Goal: Transaction & Acquisition: Purchase product/service

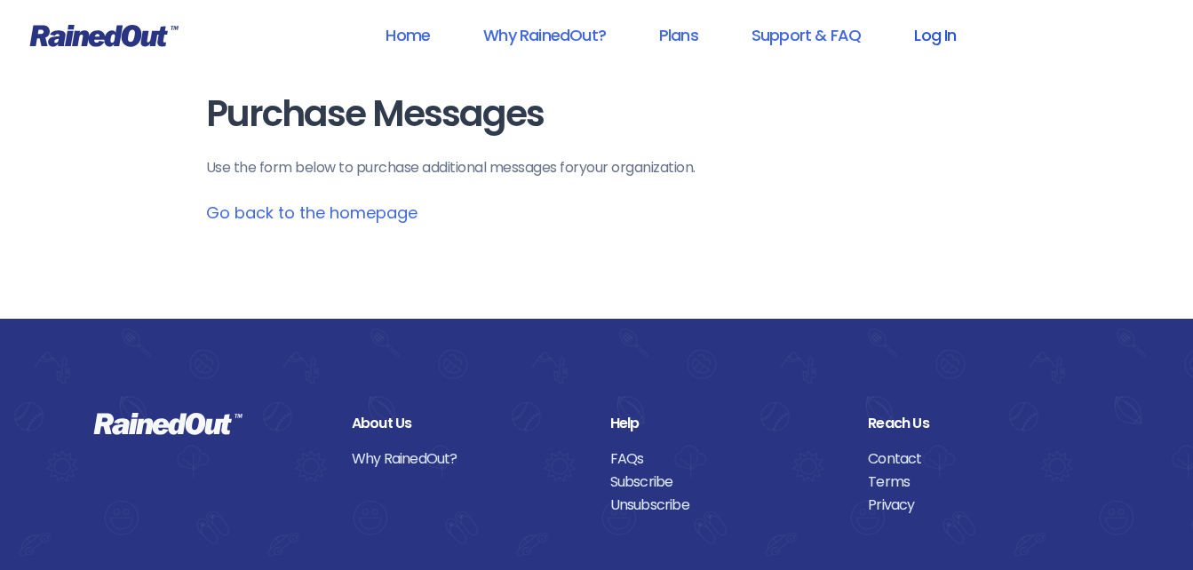
click at [916, 40] on link "Log In" at bounding box center [935, 35] width 88 height 40
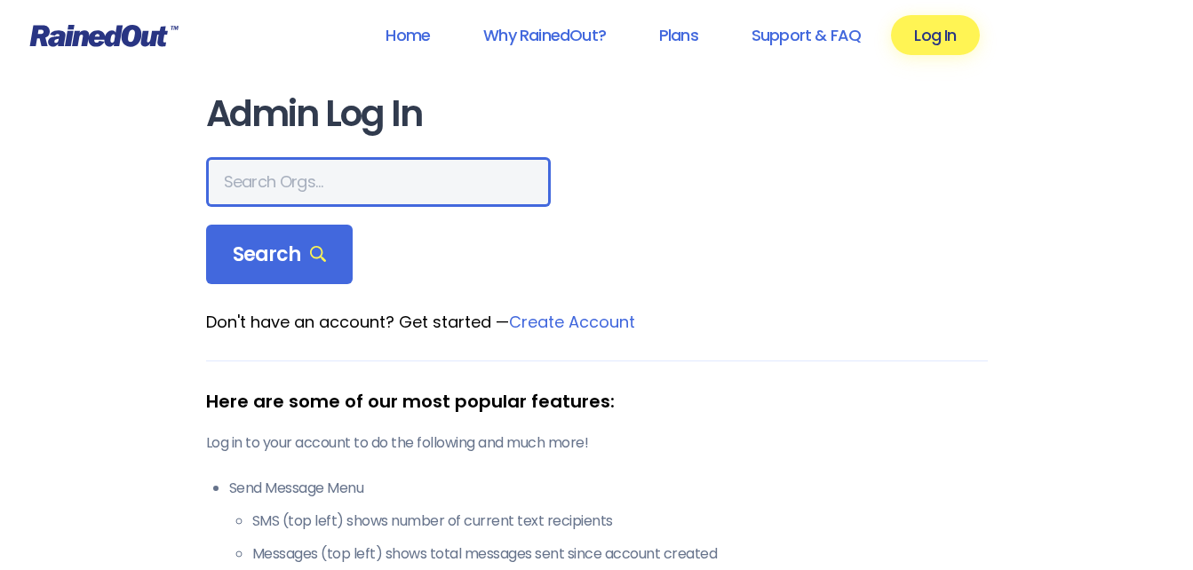
click at [281, 174] on input "text" at bounding box center [378, 182] width 345 height 50
type input "23 estl"
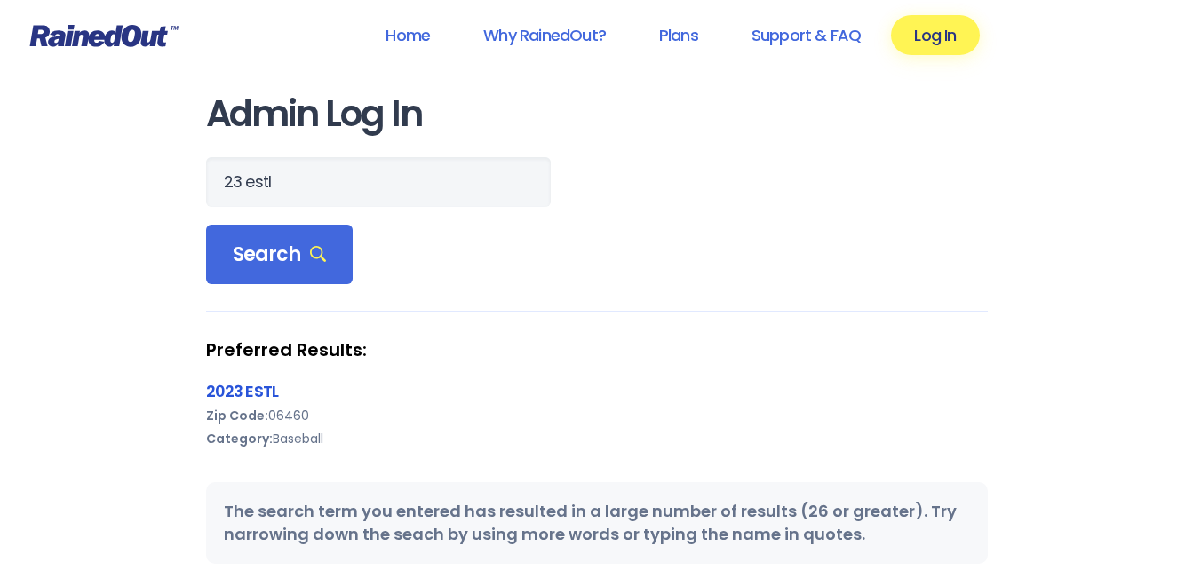
click at [254, 389] on link "2023 ESTL" at bounding box center [242, 391] width 73 height 22
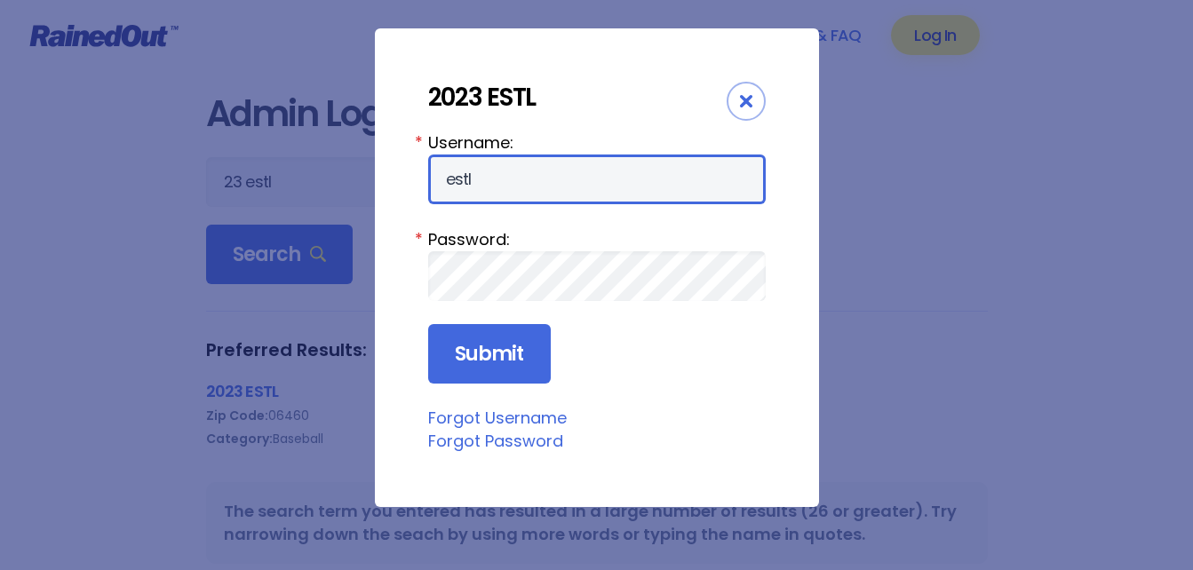
click at [519, 184] on input "estl" at bounding box center [597, 180] width 338 height 50
type input "estl23"
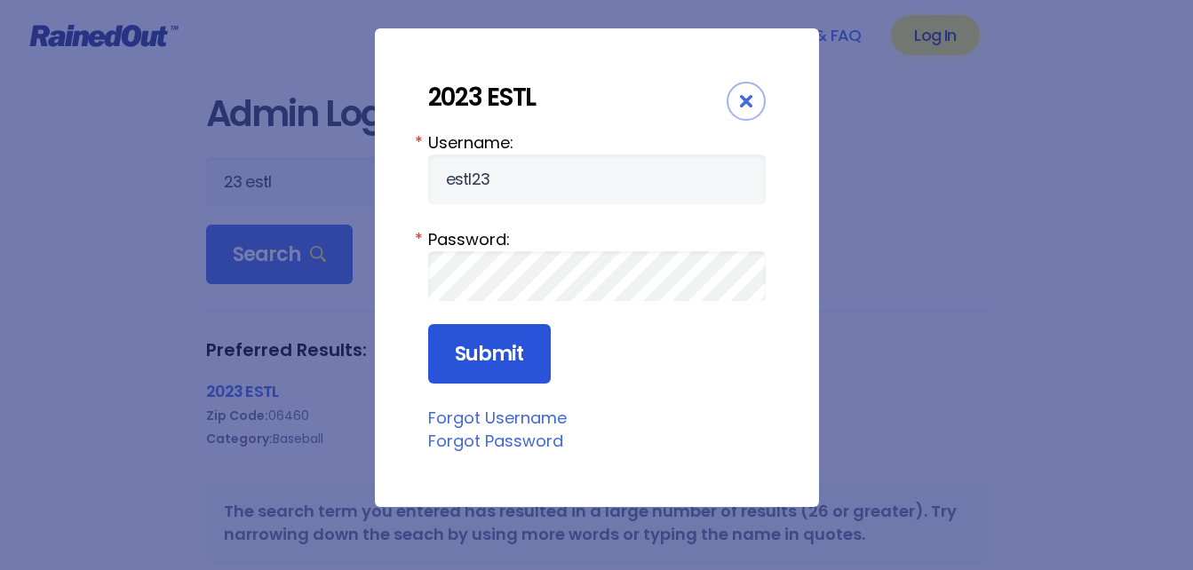
click at [493, 342] on input "Submit" at bounding box center [489, 354] width 123 height 60
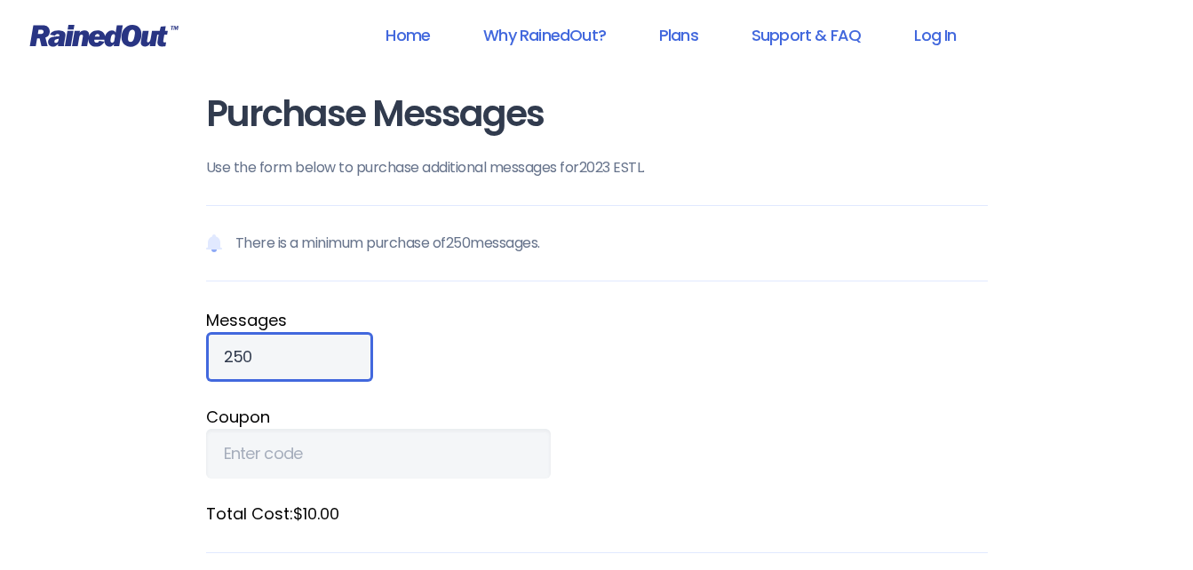
click at [229, 358] on input "250" at bounding box center [289, 357] width 167 height 50
type input "3800"
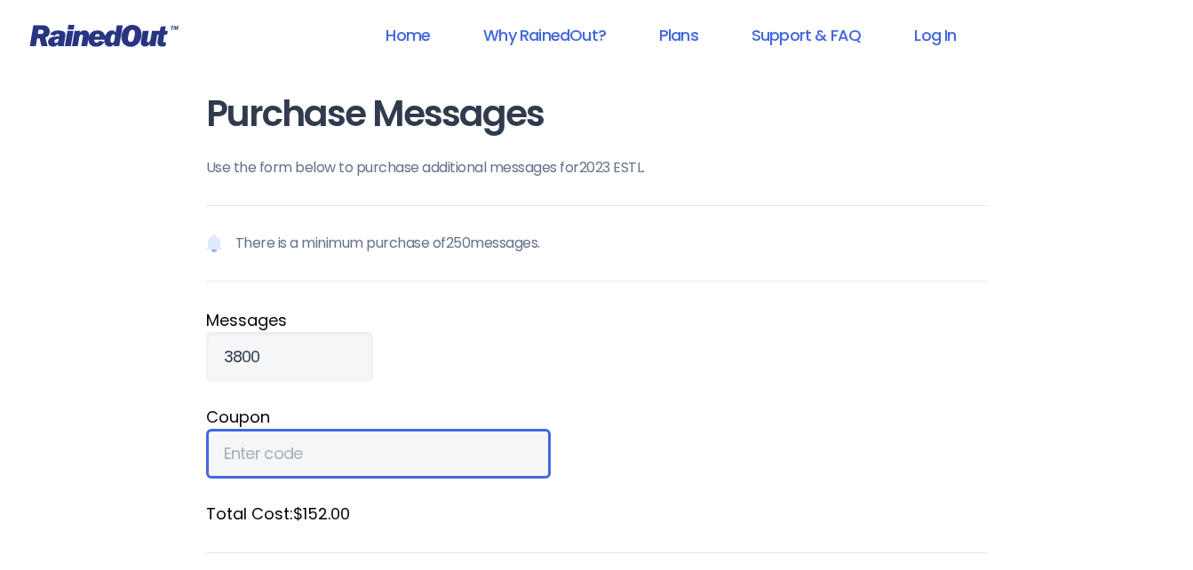
click at [301, 454] on input "Coupon" at bounding box center [378, 454] width 345 height 50
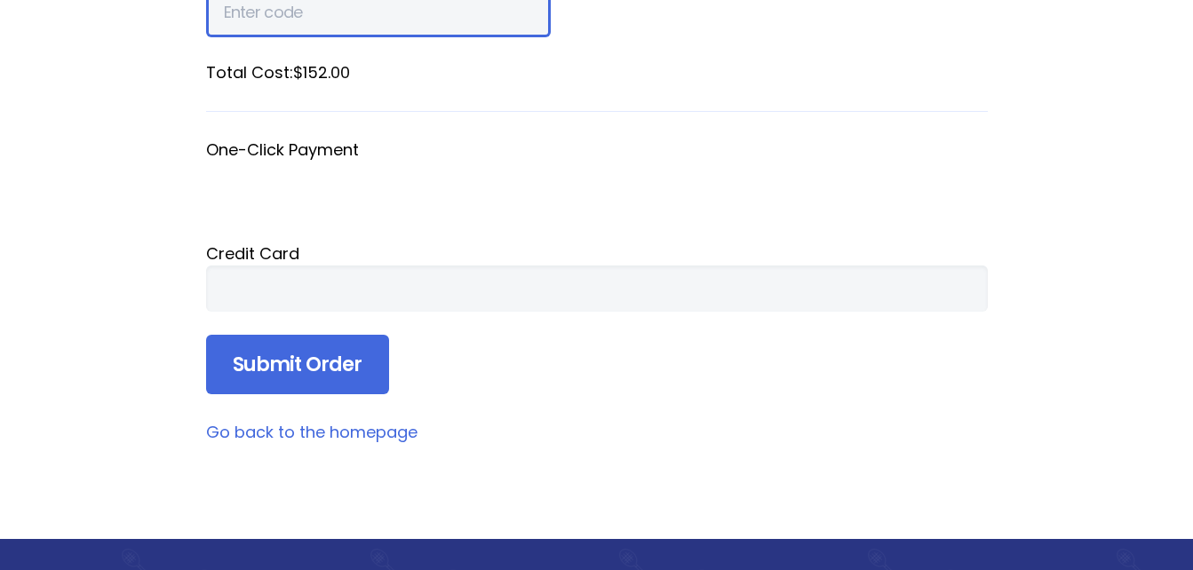
scroll to position [446, 0]
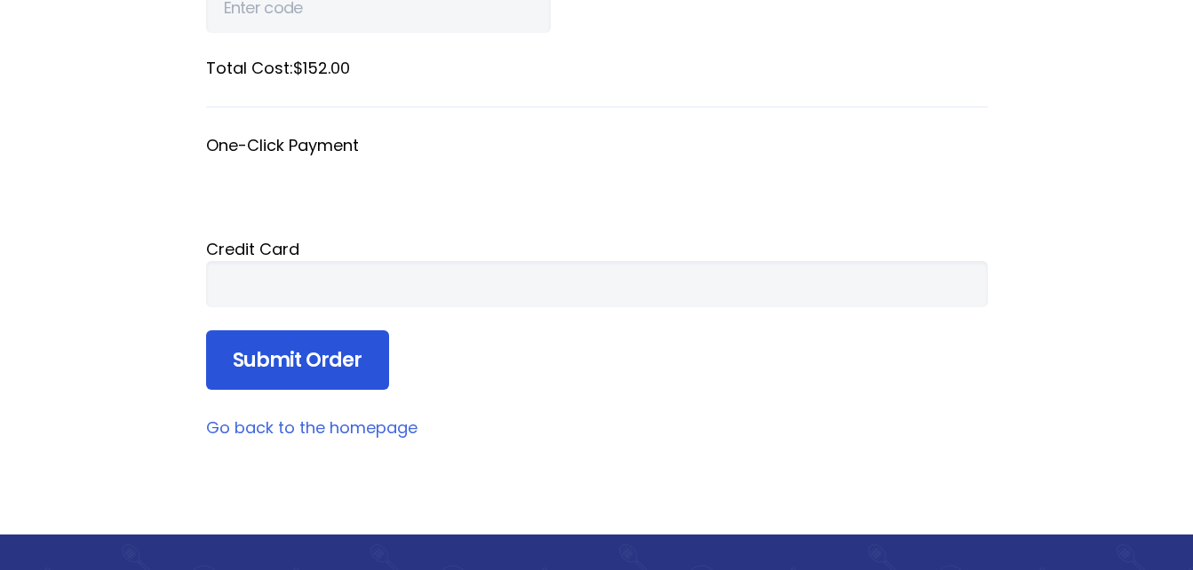
click at [292, 357] on input "Submit Order" at bounding box center [297, 360] width 183 height 60
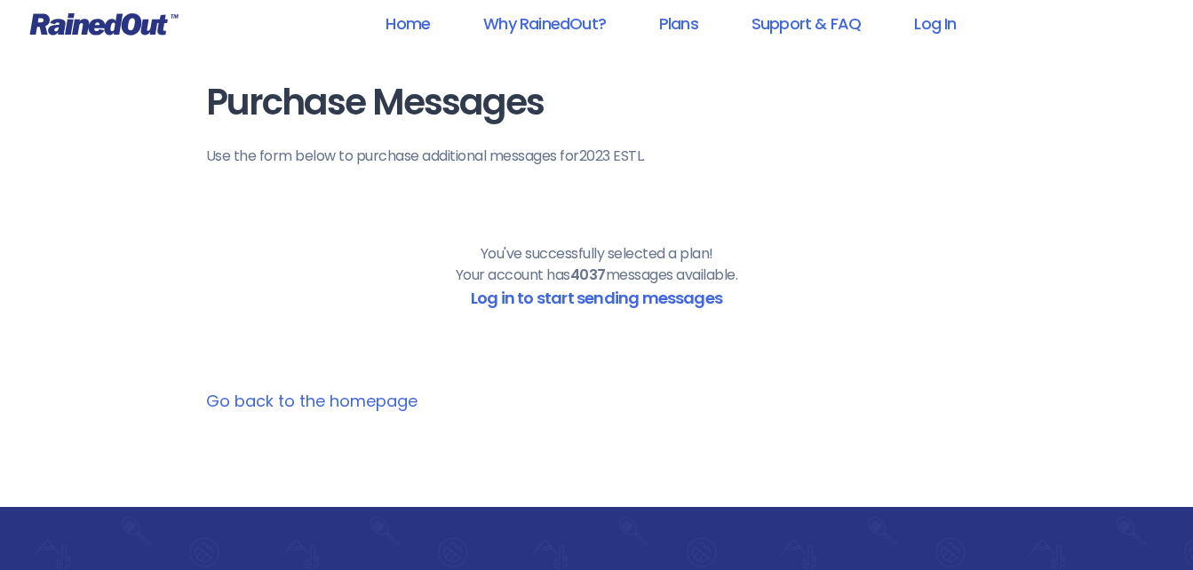
scroll to position [0, 0]
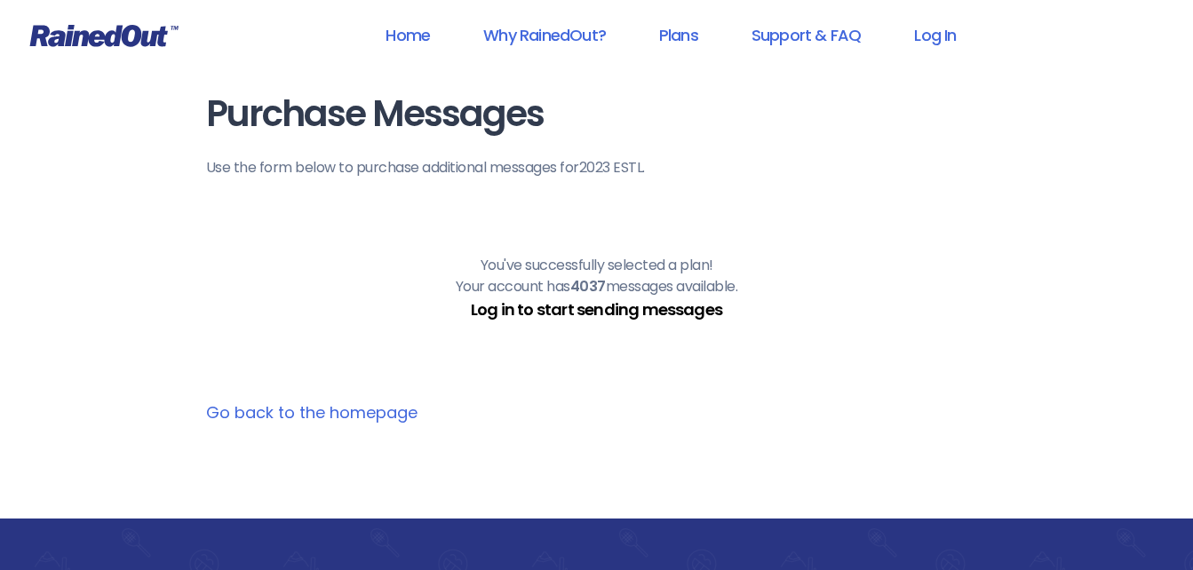
click at [592, 309] on link "Log in to start sending messages" at bounding box center [596, 309] width 251 height 22
